Goal: Task Accomplishment & Management: Manage account settings

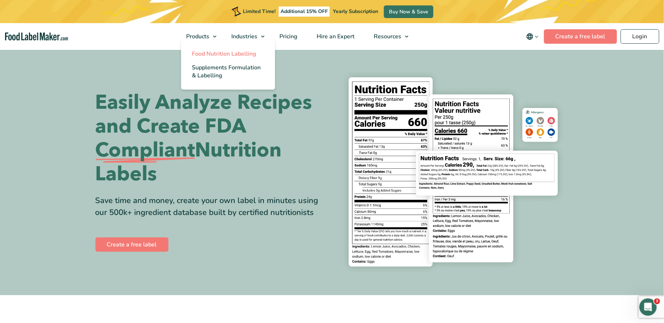
click at [194, 53] on span "Food Nutrition Labelling" at bounding box center [224, 54] width 64 height 8
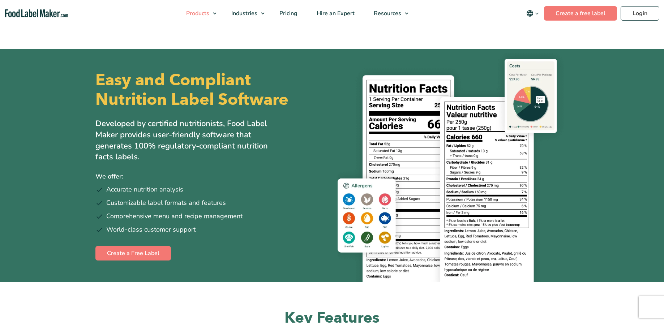
click at [202, 17] on span "Products" at bounding box center [197, 13] width 26 height 8
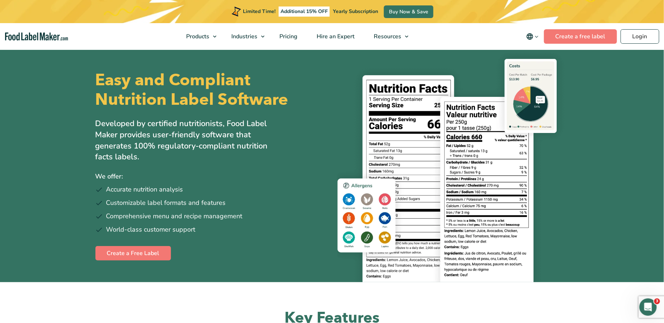
click at [252, 165] on div "Easy and Compliant Nutrition Label Software Developed by certified nutritionist…" at bounding box center [210, 165] width 231 height 233
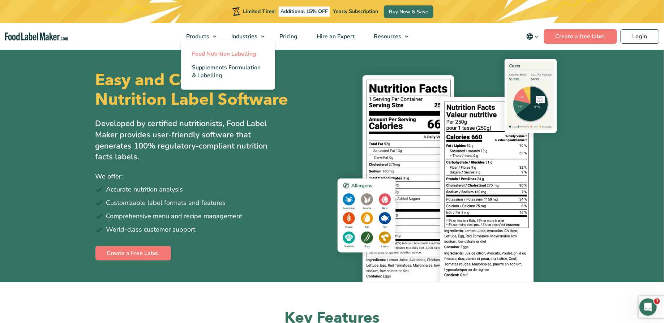
click at [201, 53] on span "Food Nutrition Labelling" at bounding box center [224, 54] width 64 height 8
click at [206, 53] on span "Food Nutrition Labelling" at bounding box center [224, 54] width 64 height 8
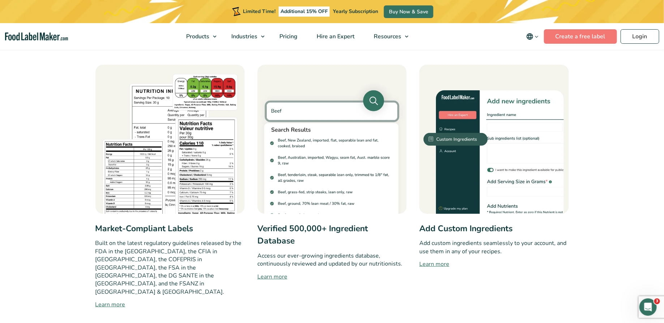
scroll to position [362, 0]
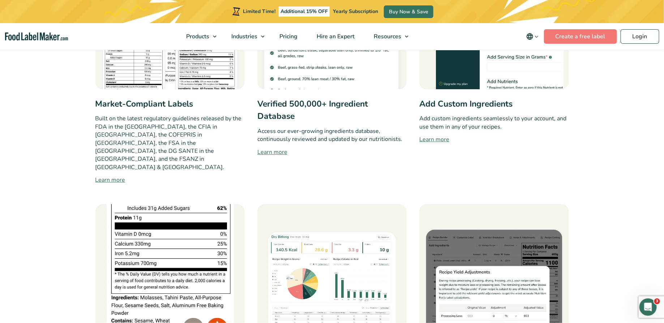
scroll to position [636, 0]
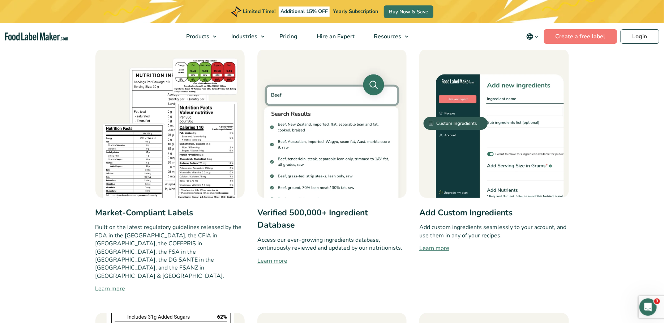
scroll to position [262, 0]
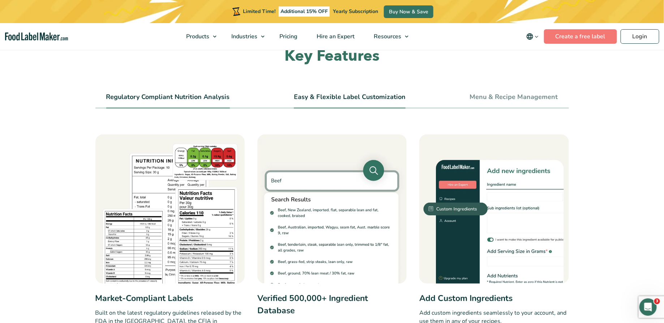
click at [329, 101] on li "Easy & Flexible Label Customization" at bounding box center [350, 100] width 112 height 16
click at [341, 95] on link "Easy & Flexible Label Customization" at bounding box center [350, 97] width 112 height 8
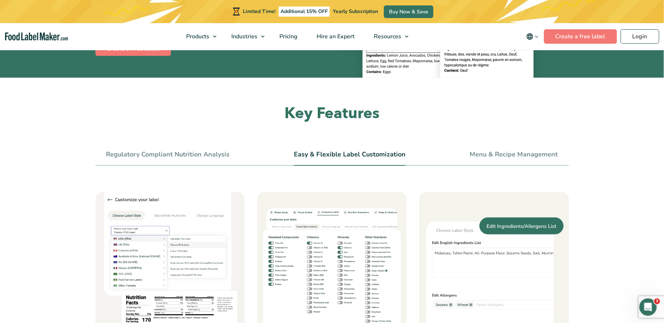
scroll to position [161, 0]
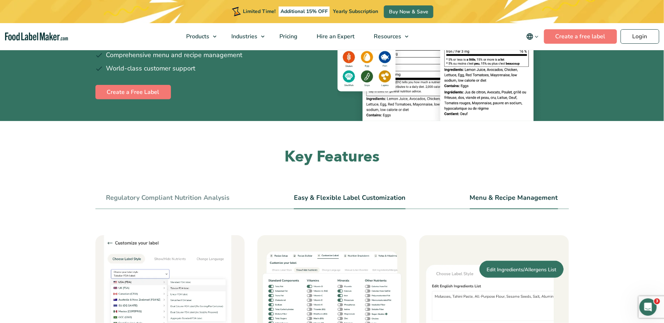
click at [485, 197] on link "Menu & Recipe Management" at bounding box center [514, 198] width 88 height 8
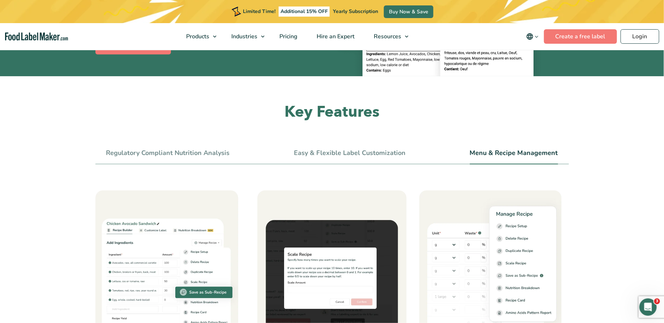
scroll to position [167, 0]
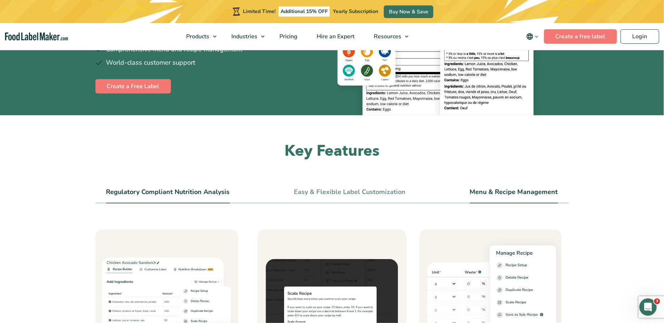
click at [195, 191] on link "Regulatory Compliant Nutrition Analysis" at bounding box center [168, 192] width 124 height 8
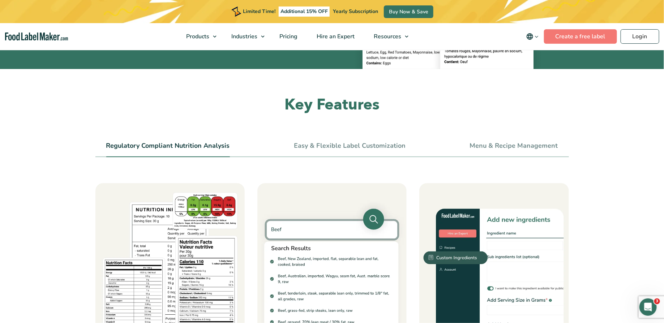
scroll to position [267, 0]
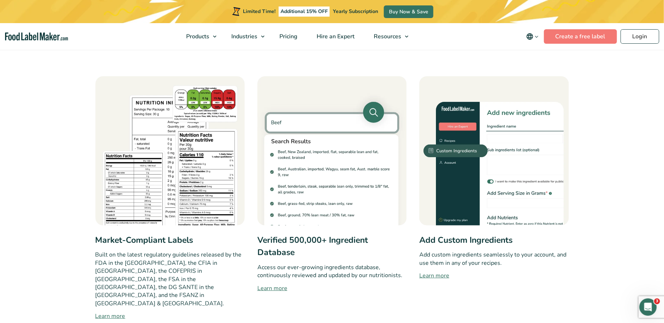
scroll to position [320, 0]
click at [277, 249] on h3 "Verified 500,000+ Ingredient Database" at bounding box center [331, 246] width 149 height 25
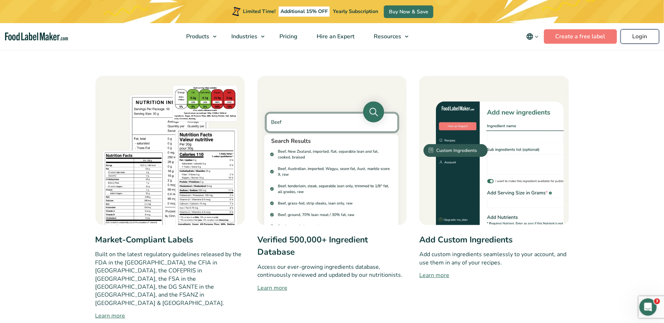
click at [633, 38] on link "Login" at bounding box center [639, 36] width 39 height 14
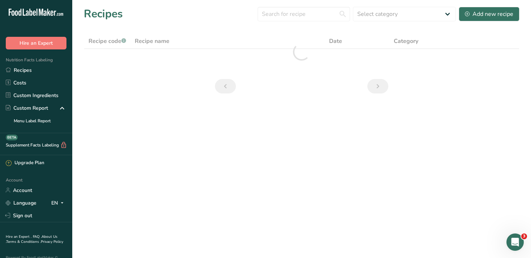
scroll to position [12, 0]
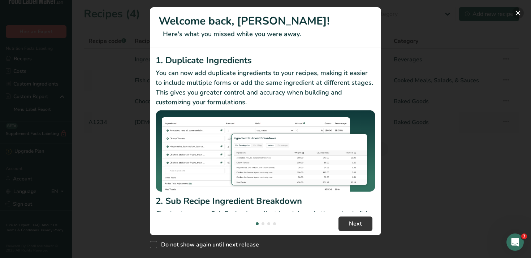
click at [519, 12] on button "New Features" at bounding box center [518, 13] width 12 height 12
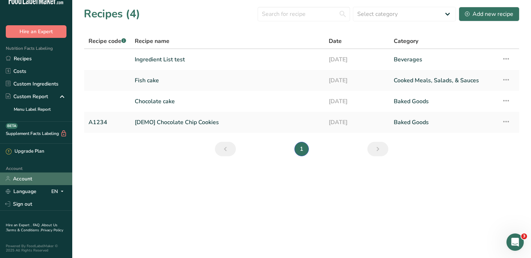
click at [22, 181] on link "Account" at bounding box center [36, 179] width 72 height 13
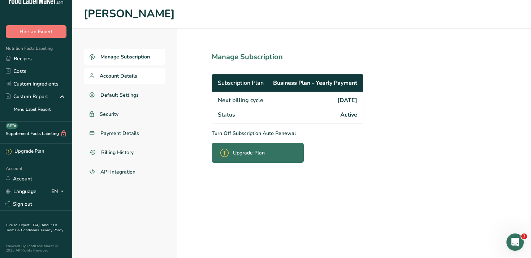
click at [143, 78] on link "Account Details" at bounding box center [125, 76] width 82 height 16
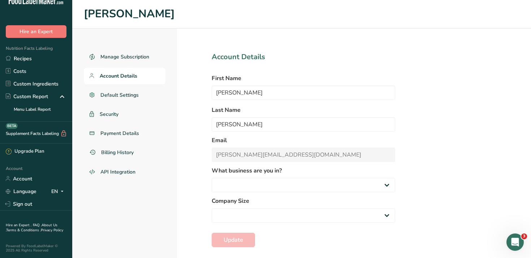
select select "2"
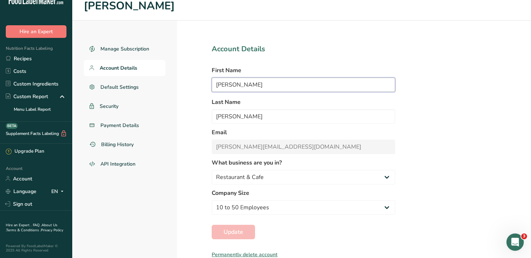
click at [244, 84] on input "[PERSON_NAME]" at bounding box center [304, 85] width 184 height 14
click at [178, 161] on section "Account Details First Name [PERSON_NAME] Last Name [PERSON_NAME] Email [PERSON_…" at bounding box center [303, 140] width 253 height 238
click at [199, 95] on section "Account Details First Name [PERSON_NAME] Last Name [PERSON_NAME] Email [PERSON_…" at bounding box center [303, 140] width 253 height 238
click at [120, 97] on ul "Manage Subscription Account Details Default Settings Security Payment Details B…" at bounding box center [125, 107] width 82 height 132
click at [120, 108] on link "Security" at bounding box center [125, 106] width 82 height 16
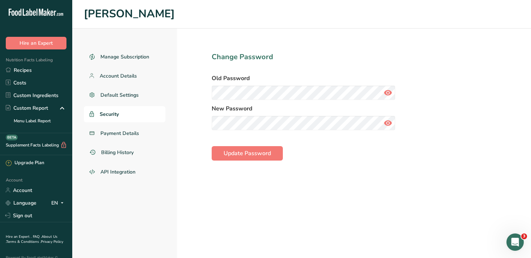
scroll to position [12, 0]
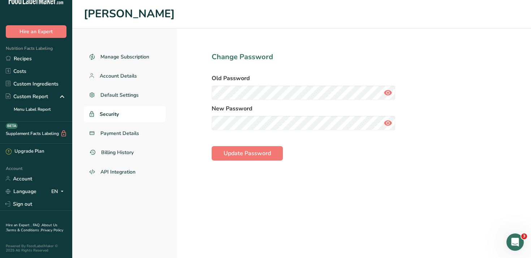
click at [330, 78] on label "Old Password" at bounding box center [304, 78] width 184 height 9
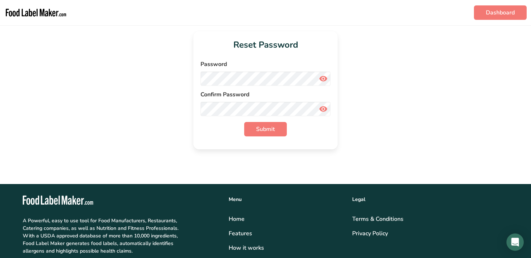
click at [323, 79] on icon at bounding box center [323, 78] width 9 height 13
click at [323, 109] on icon at bounding box center [323, 109] width 9 height 13
click at [272, 135] on button "Submit" at bounding box center [265, 129] width 43 height 14
